Goal: Understand process/instructions: Learn how to perform a task or action

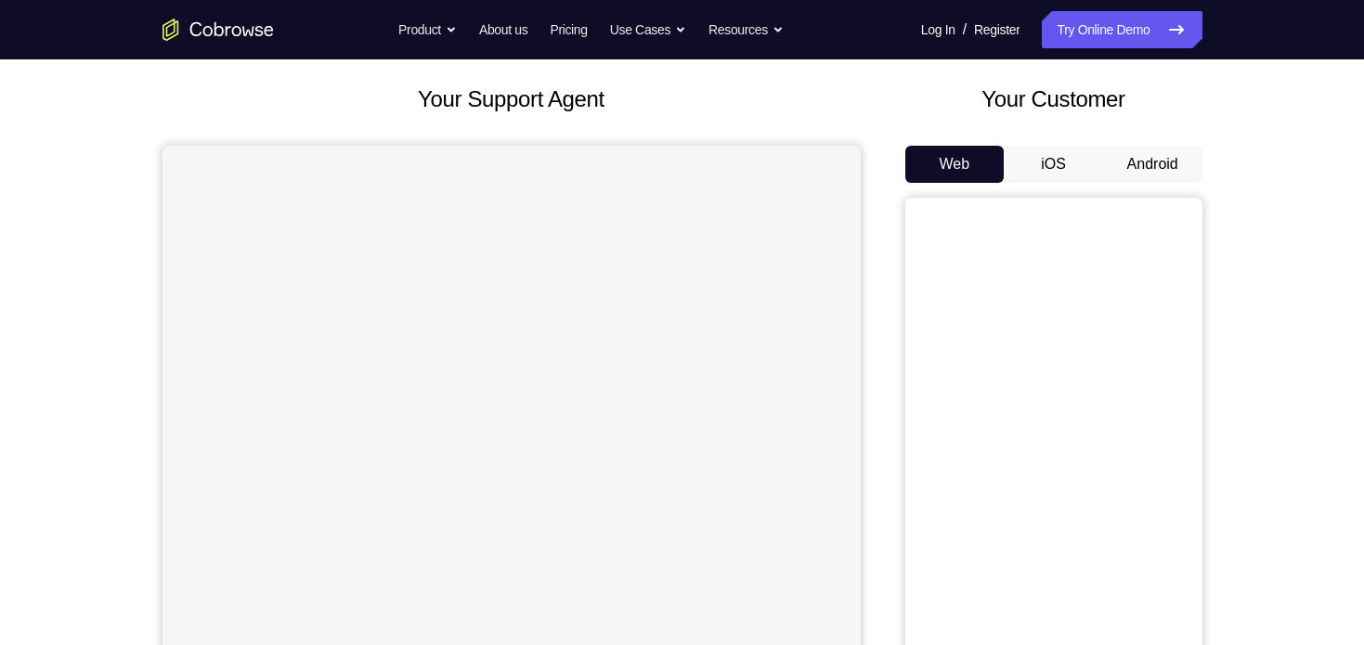
scroll to position [120, 0]
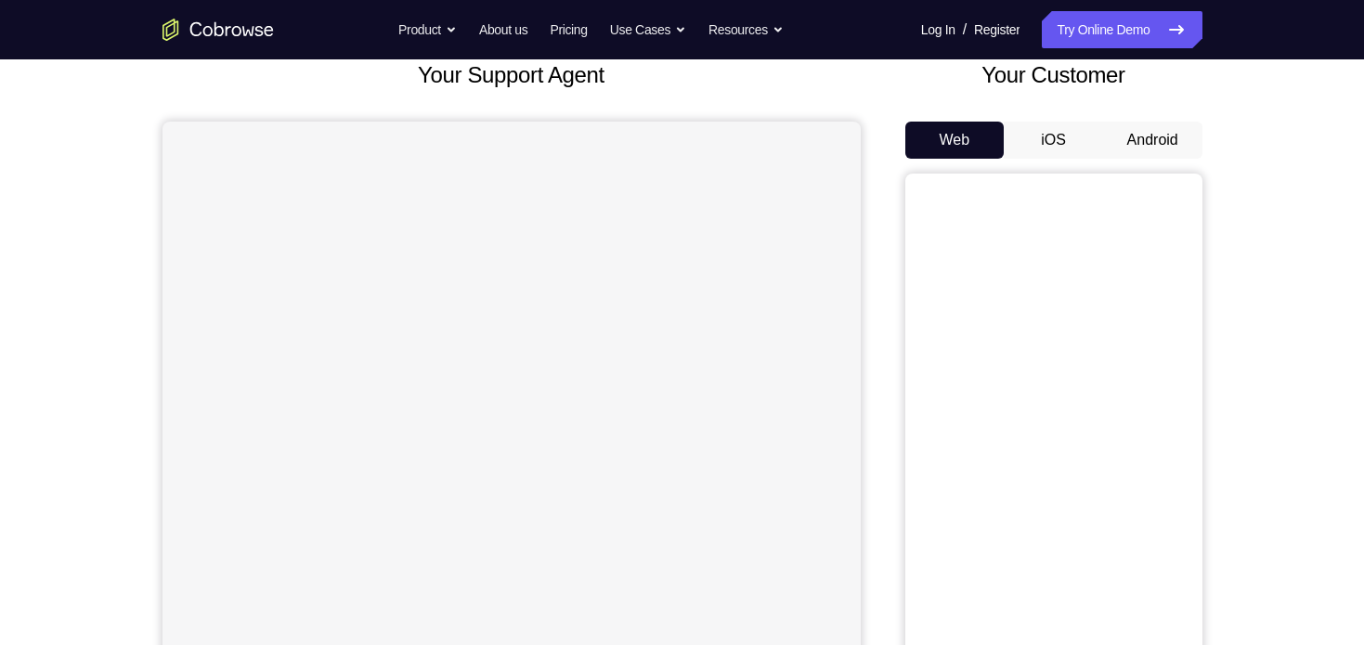
click at [1143, 136] on button "Android" at bounding box center [1152, 140] width 99 height 37
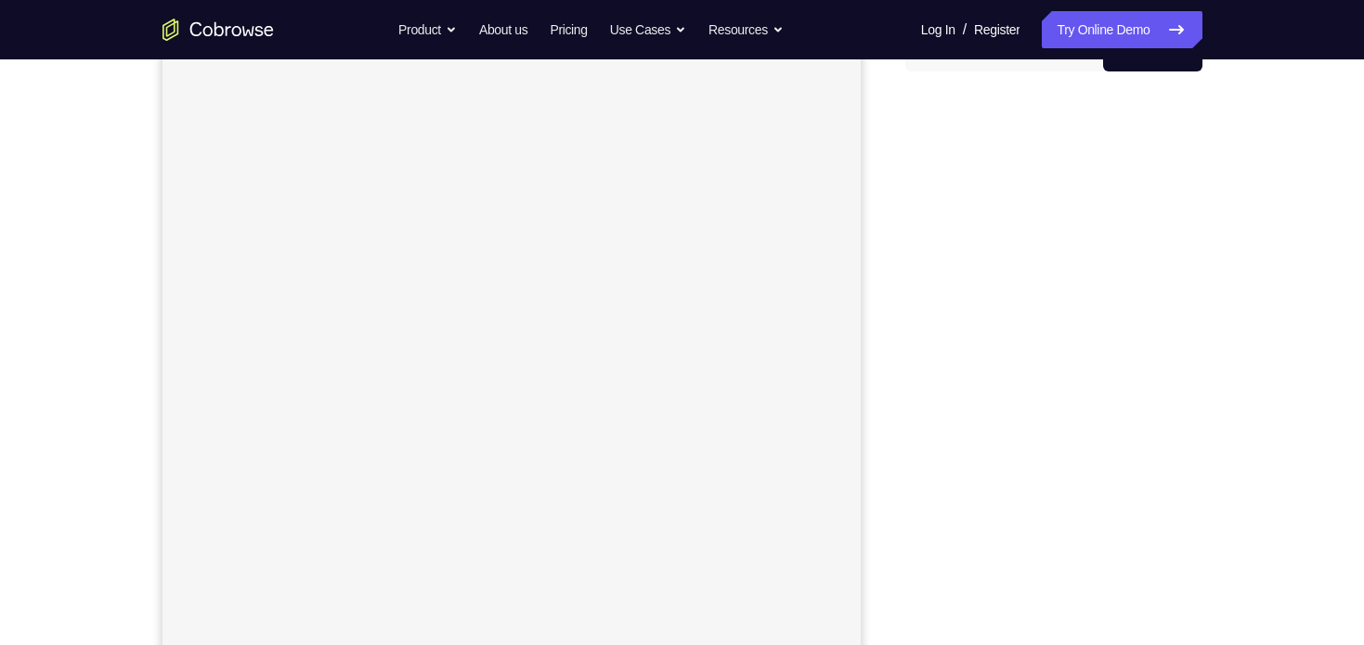
scroll to position [213, 0]
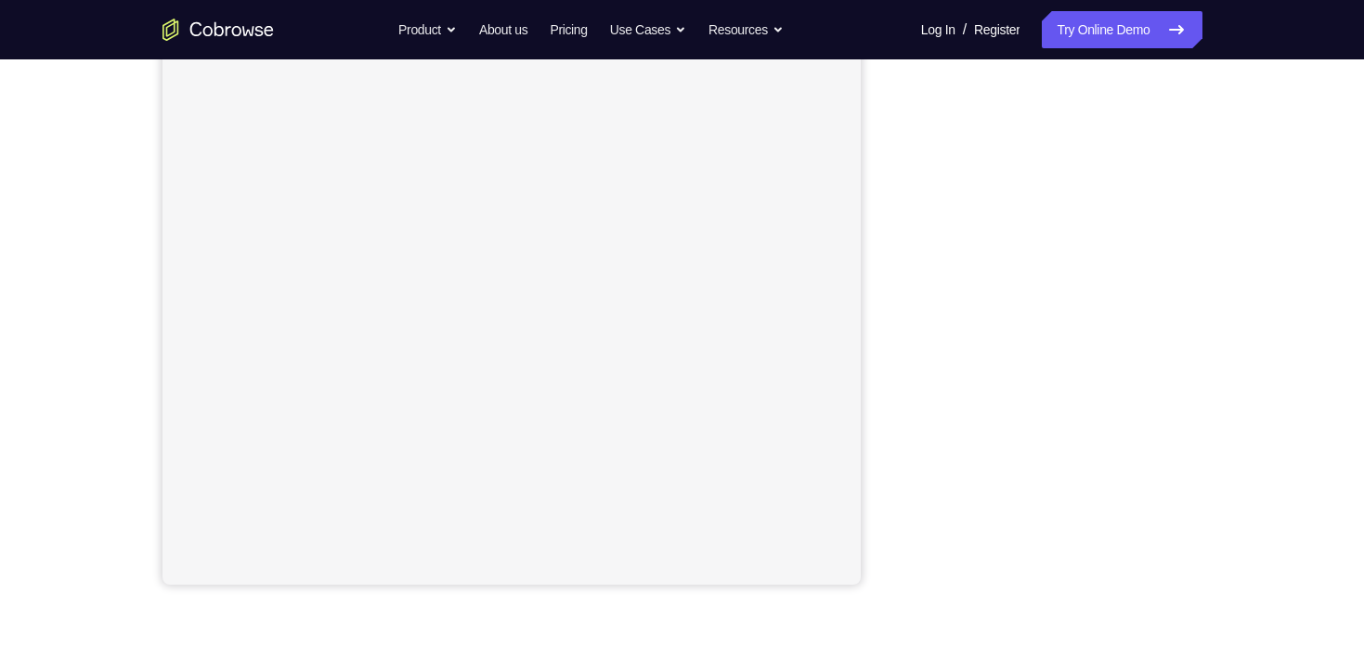
click at [1264, 407] on div "Your Support Agent Your Customer Web iOS Android Next Steps We’d be happy to gi…" at bounding box center [682, 393] width 1188 height 1225
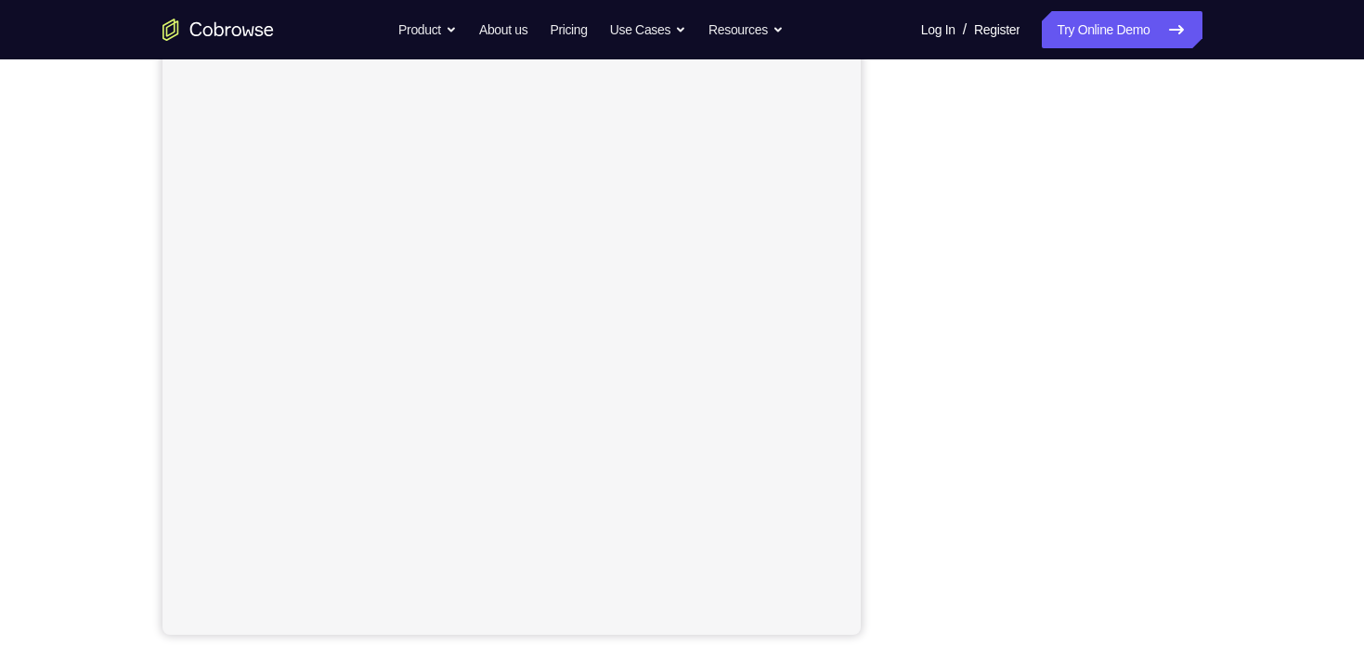
scroll to position [230, 0]
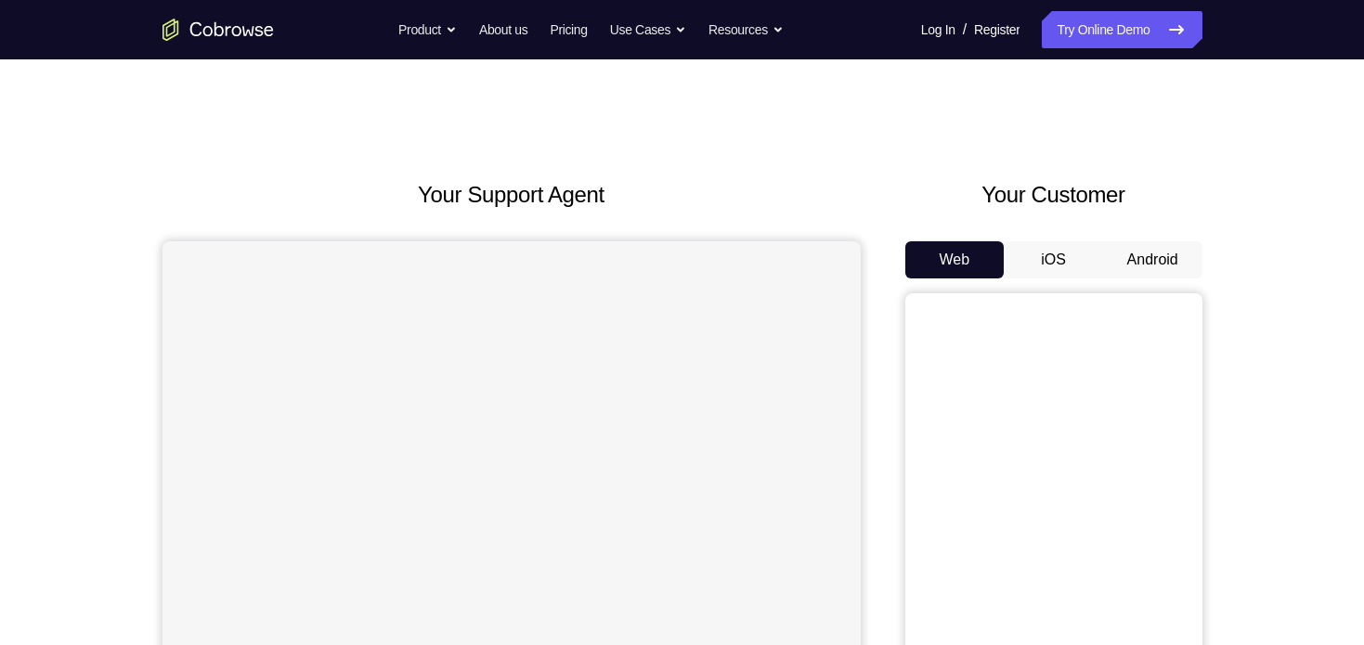
click at [1161, 251] on button "Android" at bounding box center [1152, 259] width 99 height 37
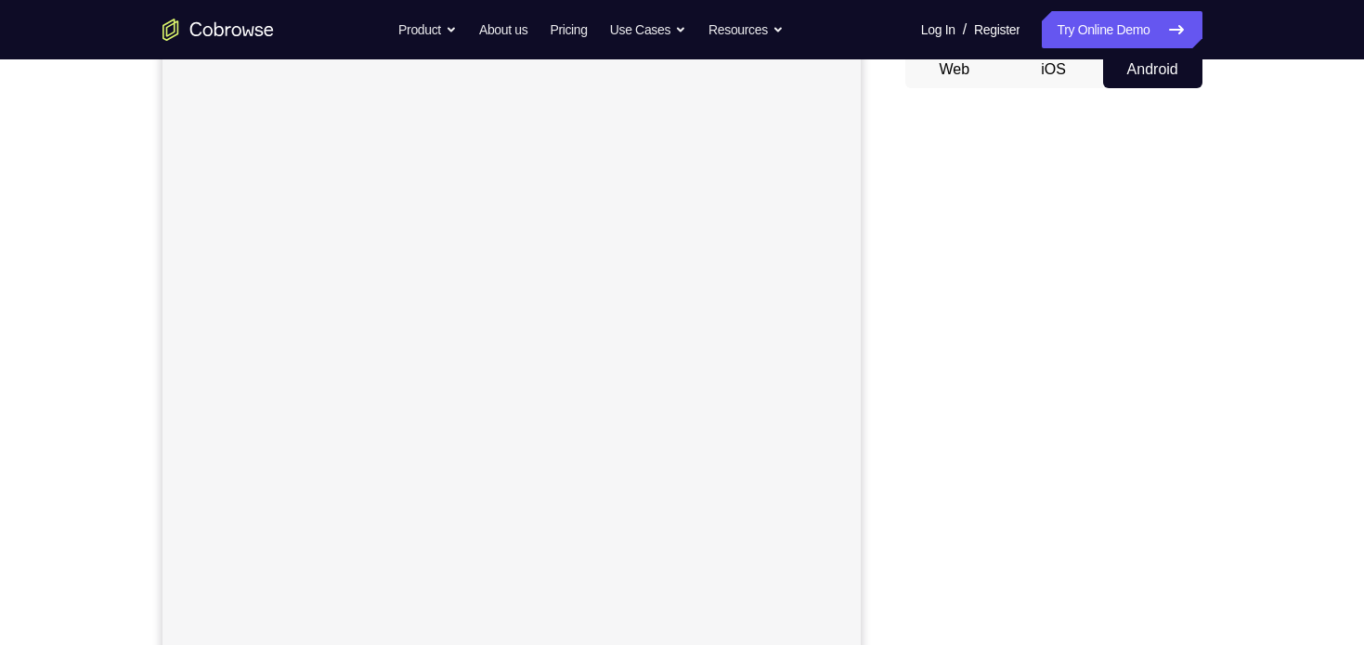
scroll to position [184, 0]
click at [1204, 321] on div "Your Support Agent Your Customer Web iOS Android Next Steps We’d be happy to gi…" at bounding box center [682, 488] width 1188 height 1225
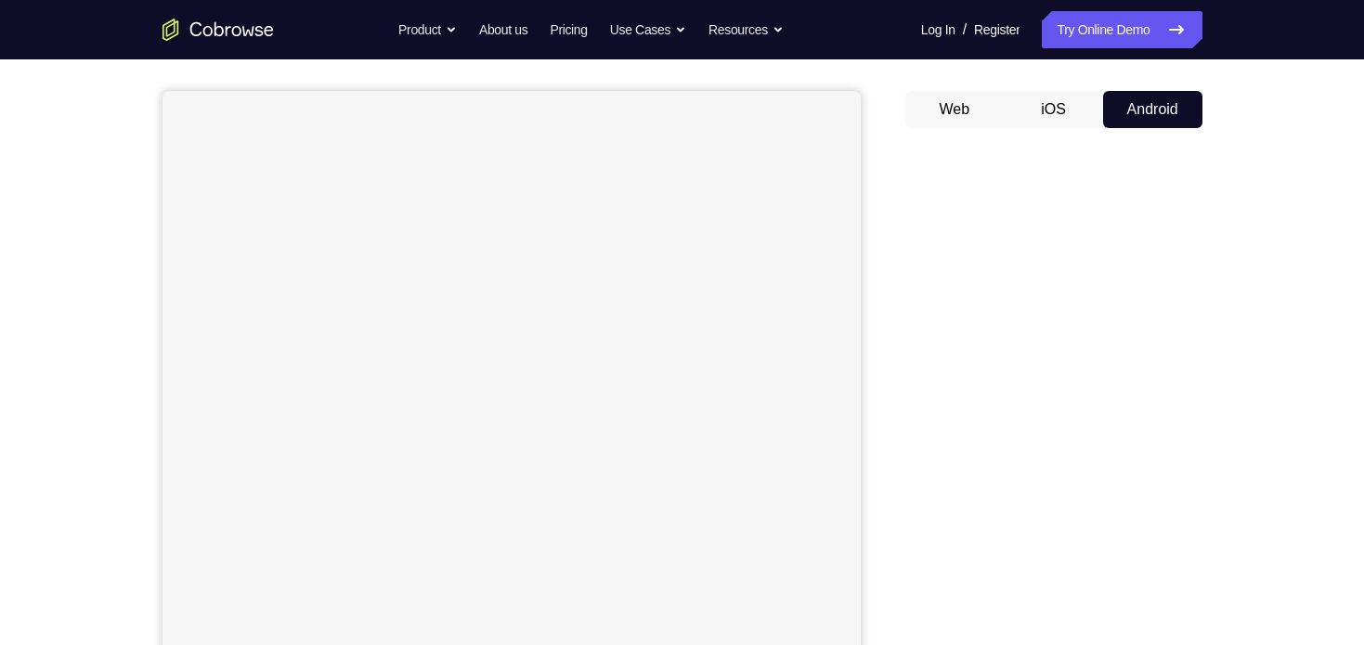
click at [1237, 308] on div "Your Support Agent Your Customer Web iOS Android Next Steps We’d be happy to gi…" at bounding box center [682, 521] width 1188 height 1225
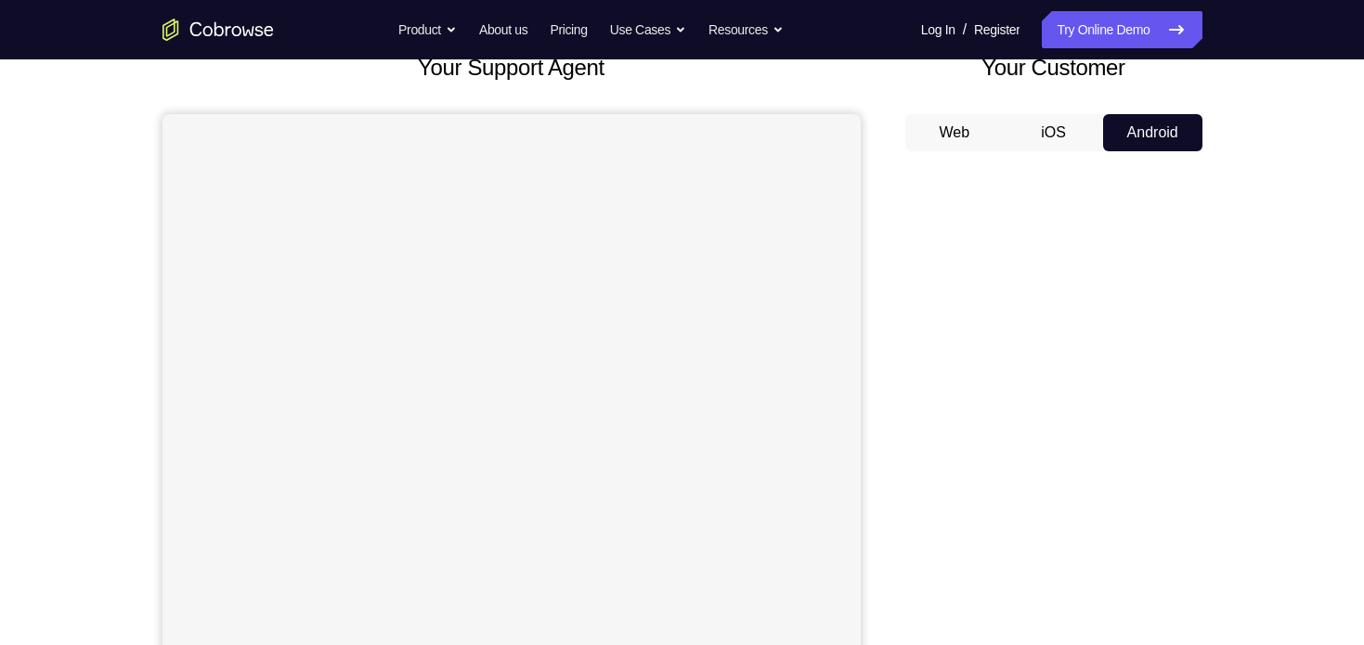
scroll to position [124, 0]
